Goal: Information Seeking & Learning: Learn about a topic

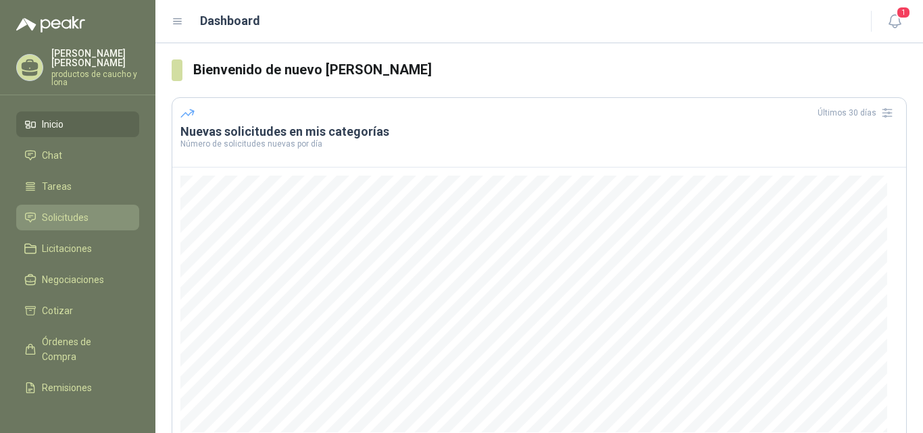
click at [61, 215] on span "Solicitudes" at bounding box center [65, 217] width 47 height 15
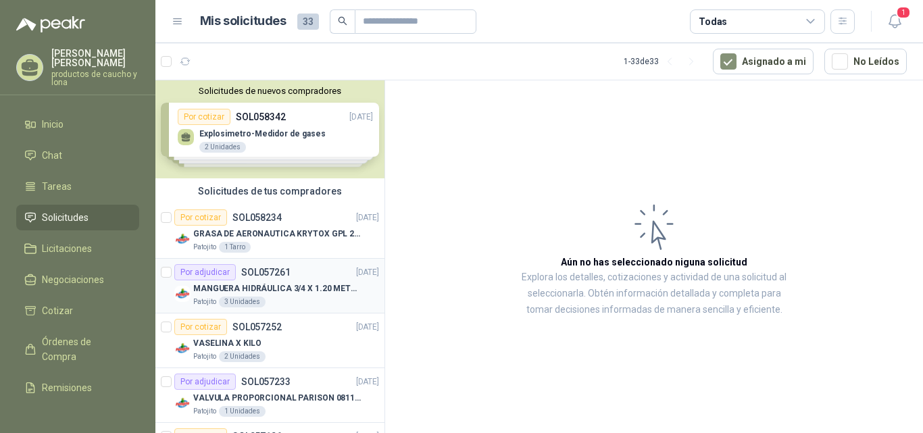
click at [279, 287] on p "MANGUERA HIDRÁULICA 3/4 X 1.20 METROS DE LONGITUD HR-HR-ACOPLADA" at bounding box center [277, 288] width 168 height 13
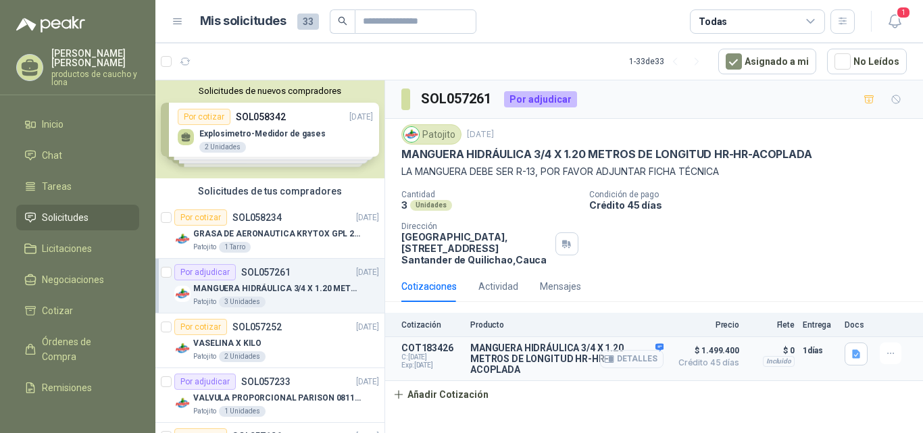
click at [643, 357] on button "Detalles" at bounding box center [631, 359] width 63 height 18
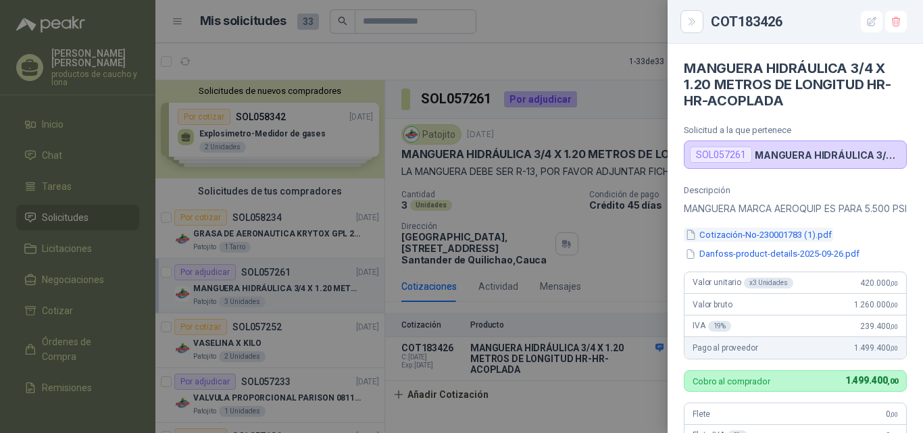
click at [761, 242] on button "Cotización-No-230001783 (1).pdf" at bounding box center [757, 235] width 149 height 14
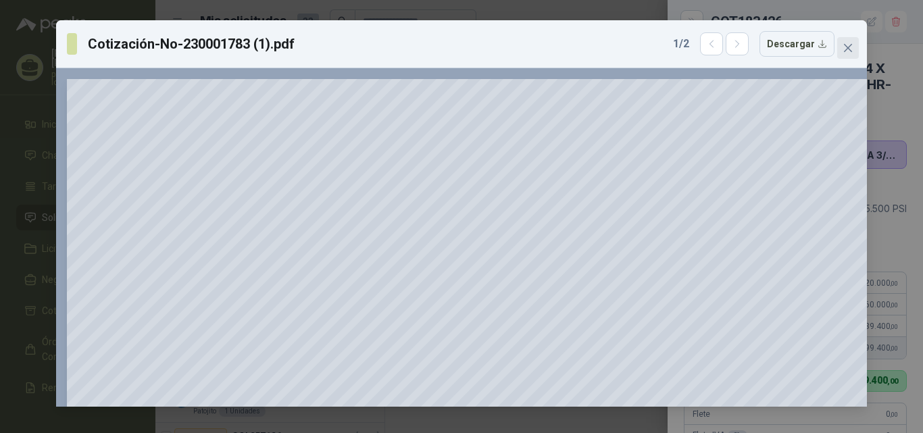
click at [847, 47] on icon "close" at bounding box center [847, 48] width 8 height 8
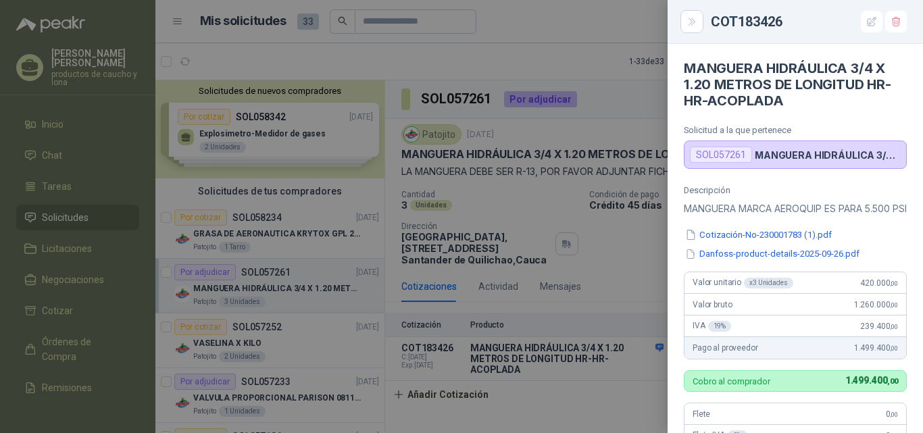
click at [646, 91] on div at bounding box center [461, 216] width 923 height 433
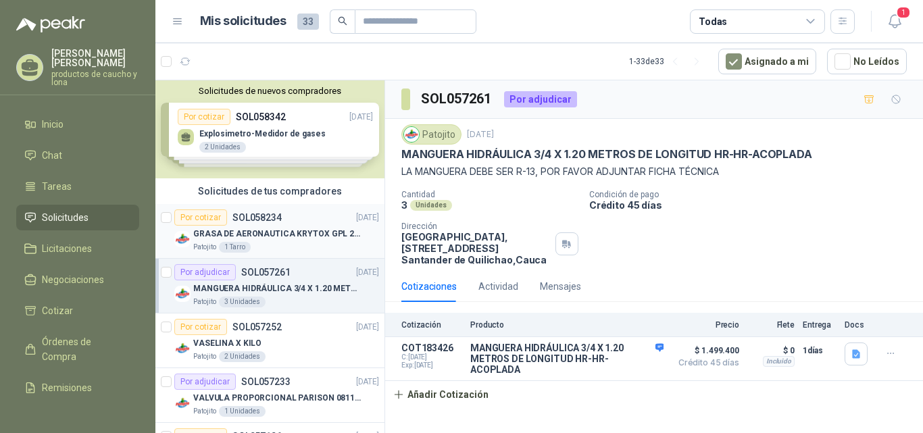
click at [265, 234] on p "GRASA DE AERONAUTICA KRYTOX GPL 207 (SE ADJUNTA IMAGEN DE REFERENCIA)" at bounding box center [277, 234] width 168 height 13
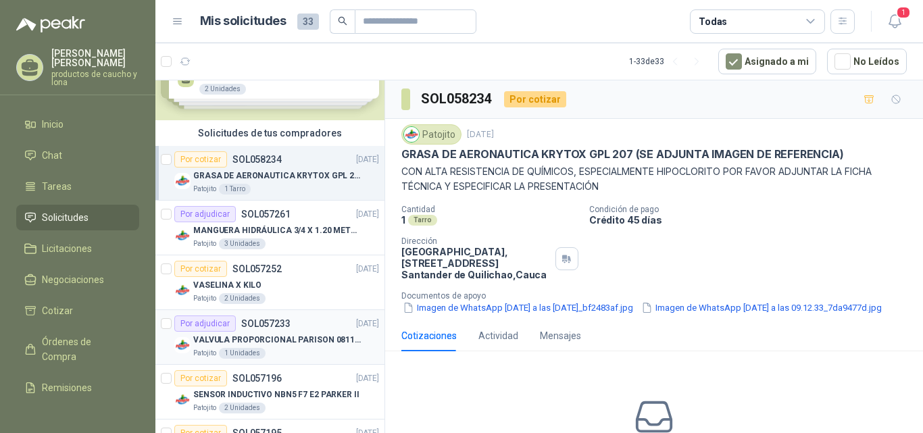
scroll to position [135, 0]
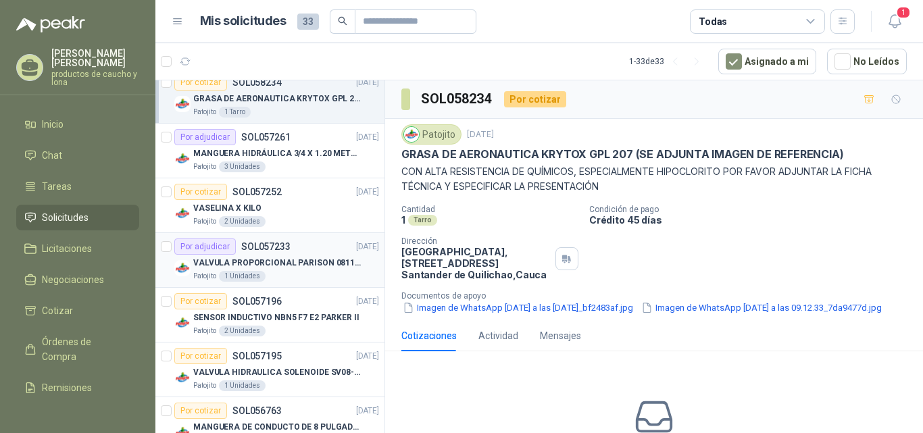
click at [307, 270] on div "VALVULA PROPORCIONAL PARISON 0811404612 / 4WRPEH6C4 REXROTH" at bounding box center [286, 263] width 186 height 16
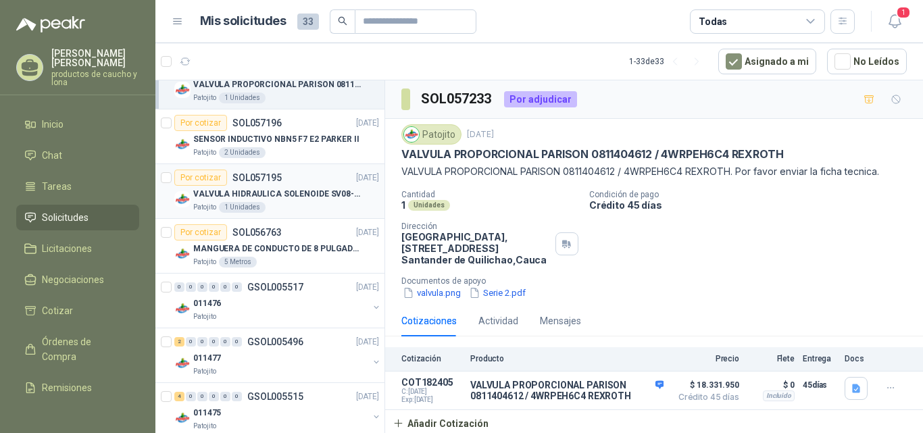
scroll to position [338, 0]
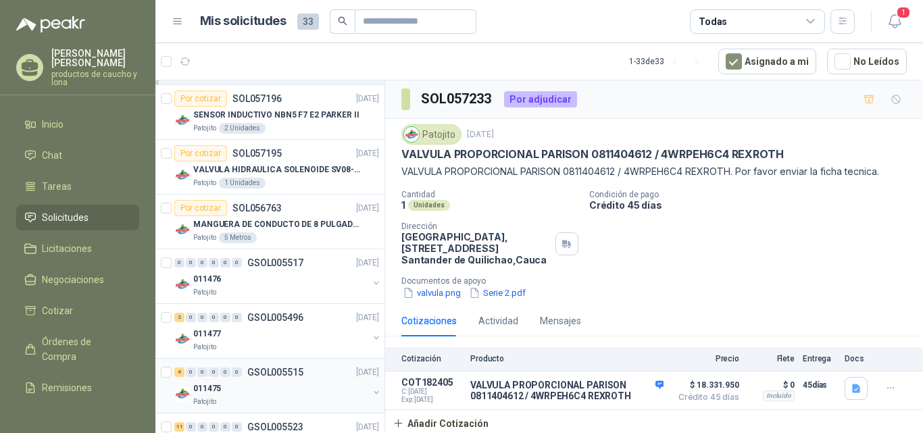
click at [320, 363] on div "4 0 0 0 0 0 GSOL005515 17/09/25 011475 Patojito" at bounding box center [269, 386] width 229 height 55
